Goal: Information Seeking & Learning: Learn about a topic

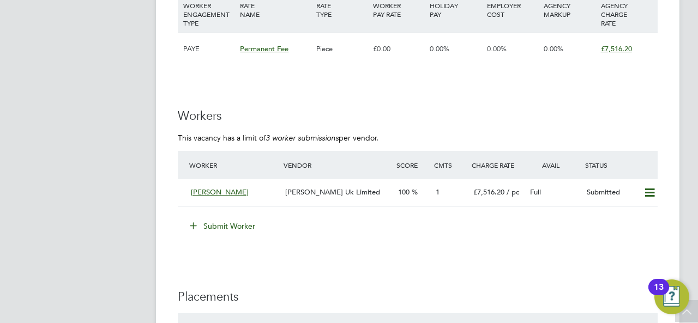
scroll to position [1909, 0]
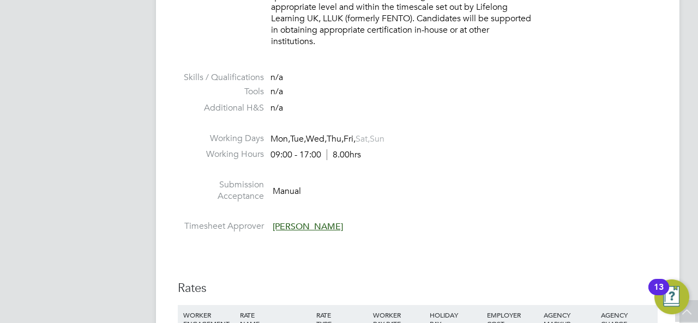
scroll to position [1909, 0]
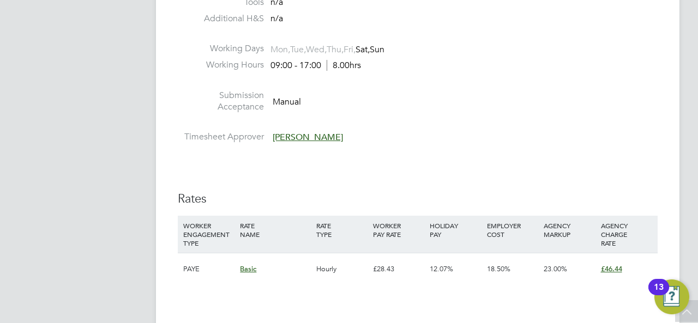
scroll to position [1963, 0]
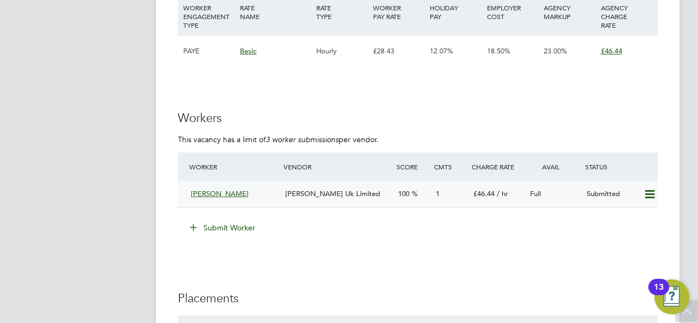
click at [272, 191] on div "Kelvin Alderton" at bounding box center [234, 194] width 94 height 18
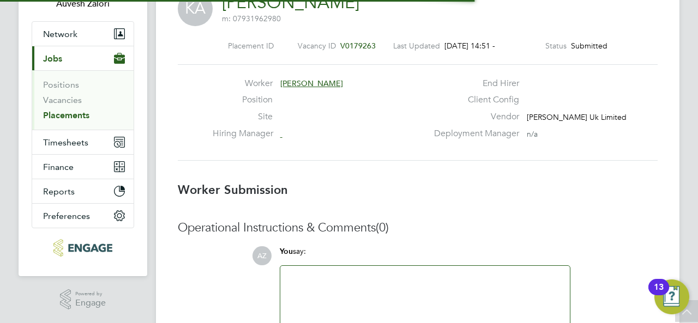
scroll to position [5, 5]
